Goal: Task Accomplishment & Management: Manage account settings

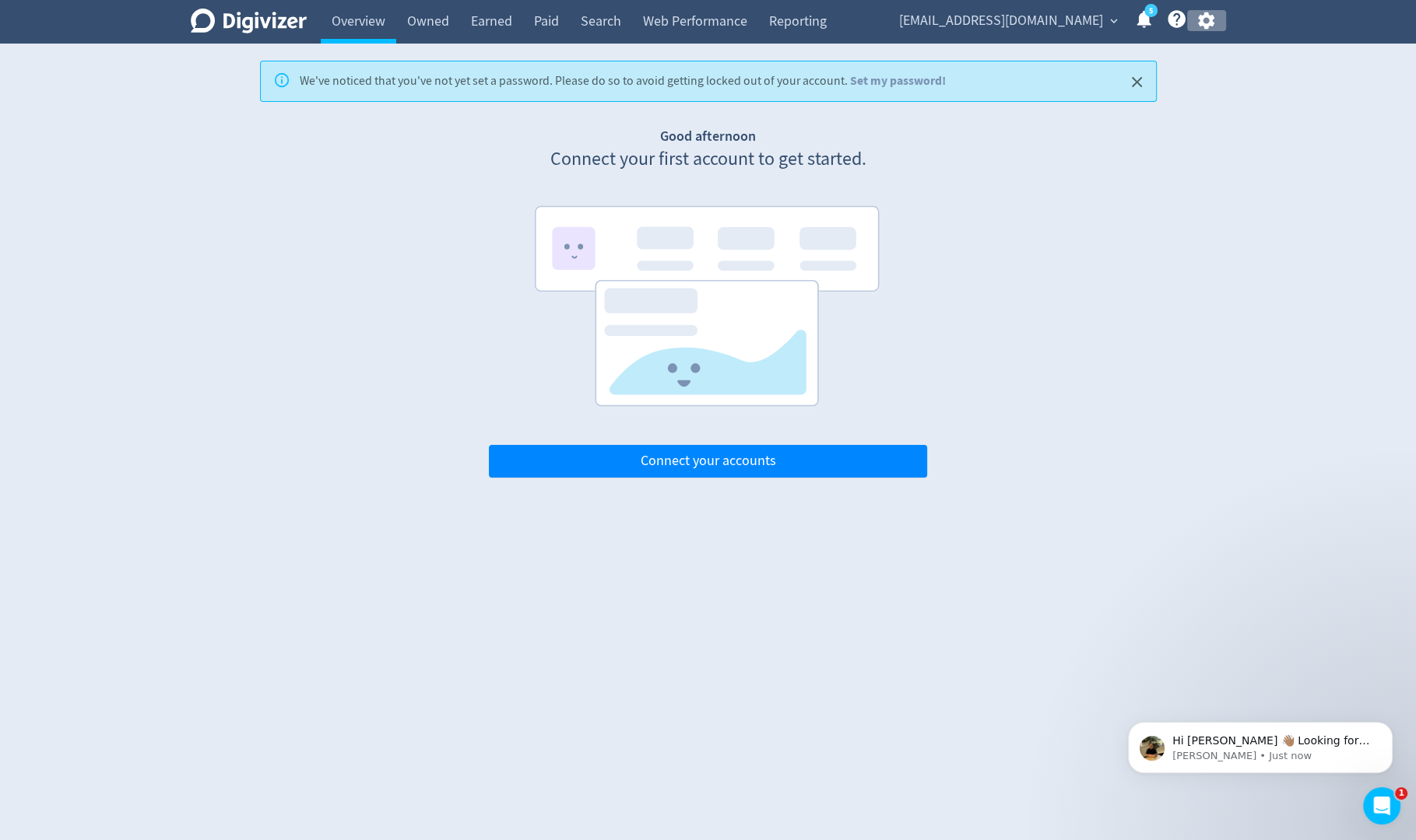
click at [1203, 26] on icon "button" at bounding box center [1206, 20] width 16 height 17
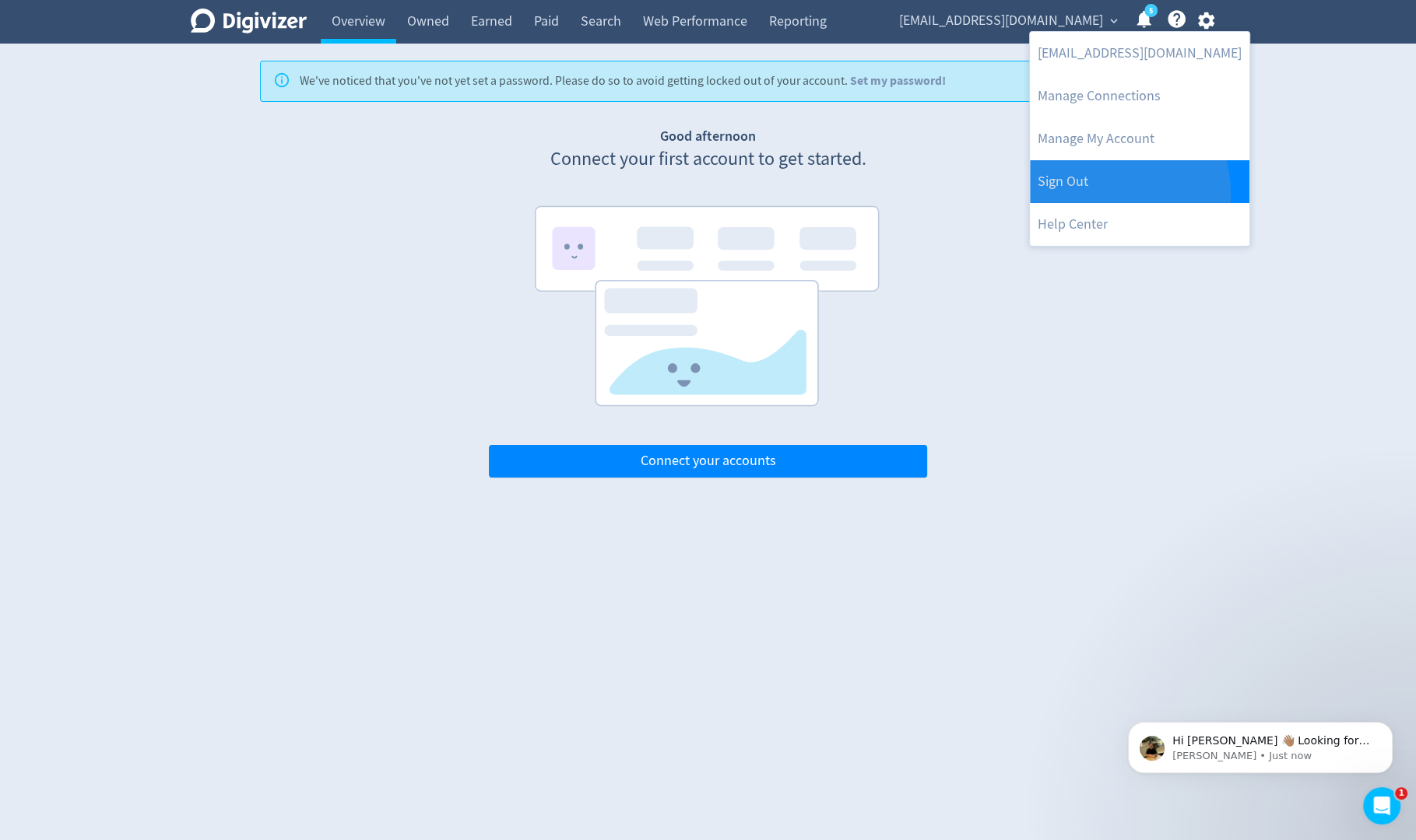
click at [1110, 193] on link "Sign Out" at bounding box center [1139, 181] width 220 height 43
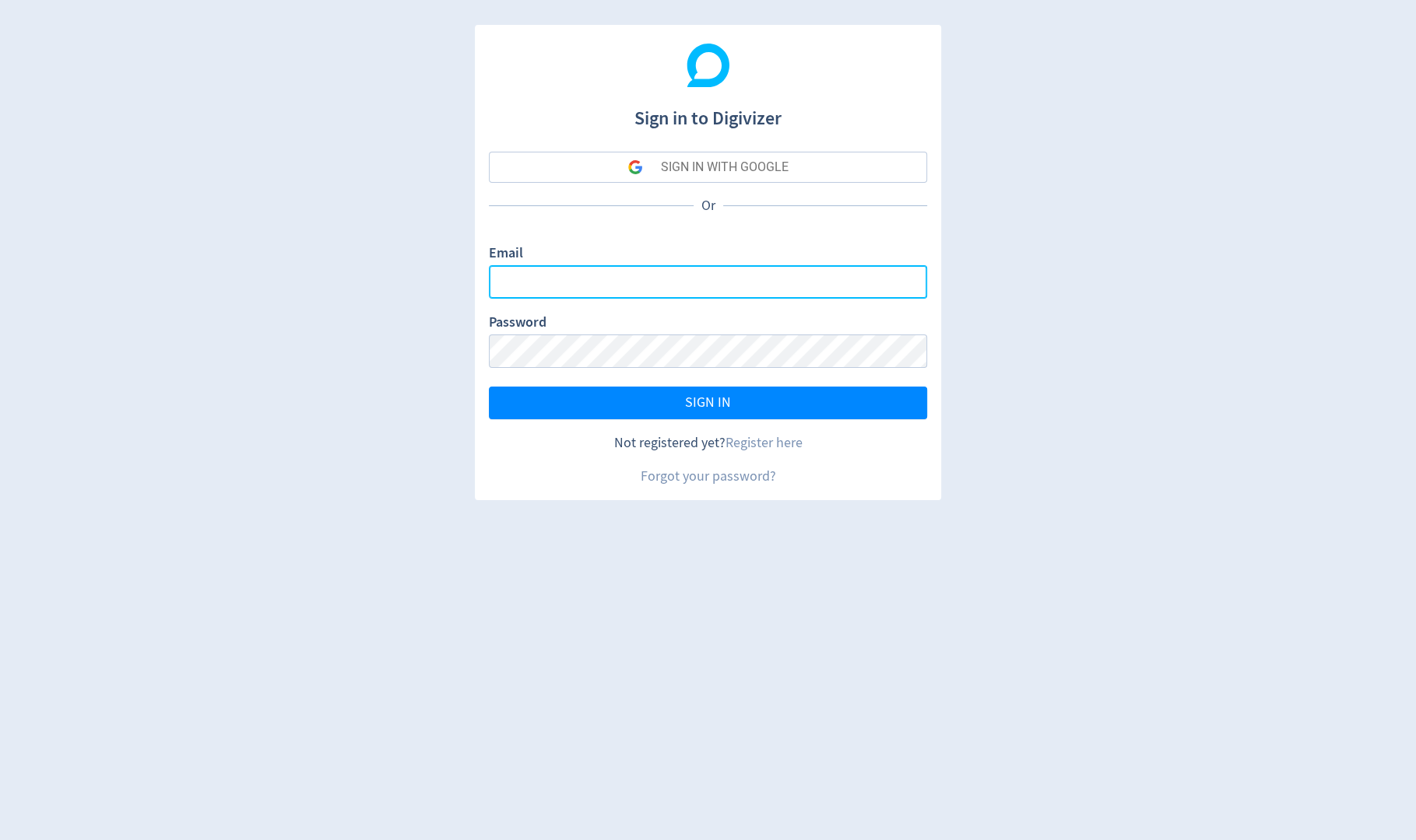
type input "[PERSON_NAME][EMAIL_ADDRESS][PERSON_NAME][DOMAIN_NAME]"
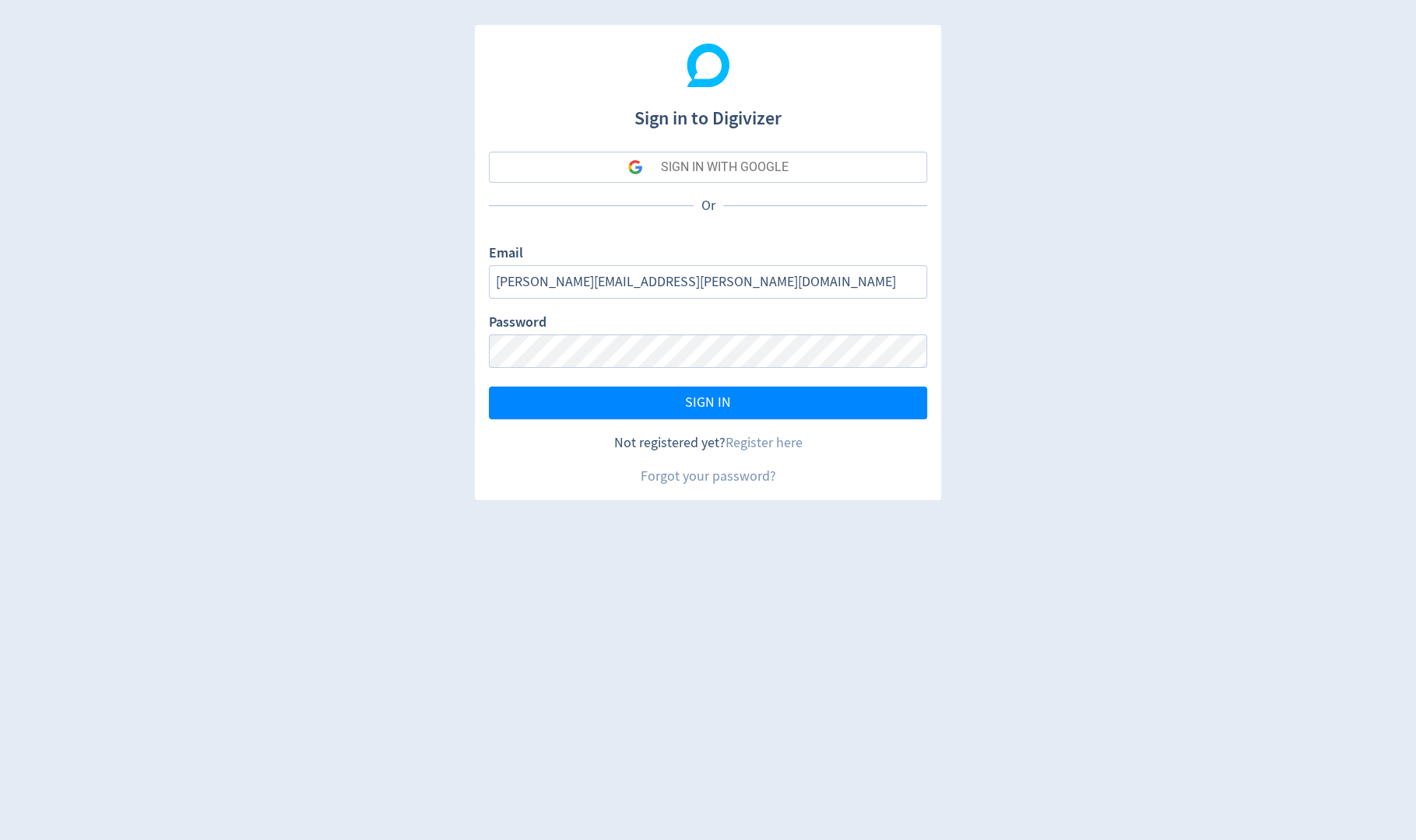
click at [784, 167] on div "SIGN IN WITH GOOGLE" at bounding box center [724, 167] width 128 height 31
